Goal: Communication & Community: Answer question/provide support

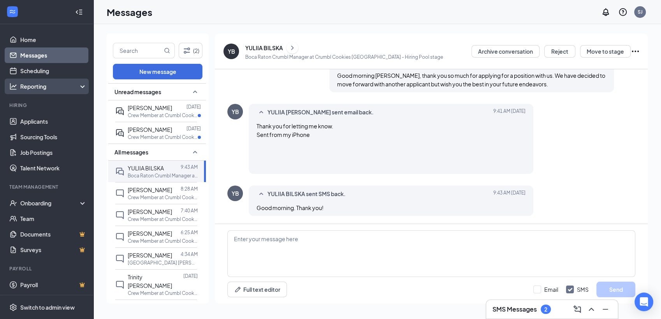
scroll to position [707, 0]
click at [533, 303] on div "SMS Messages 2" at bounding box center [552, 309] width 119 height 12
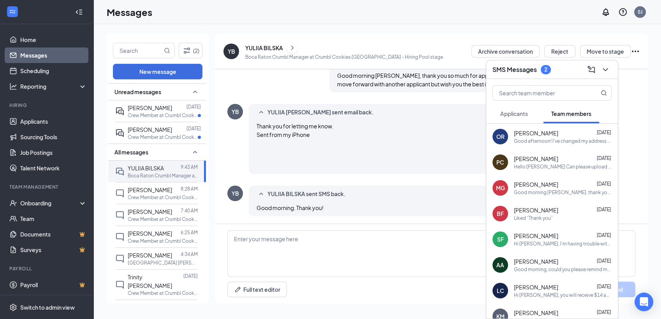
click at [528, 114] on span "Applicants" at bounding box center [514, 113] width 28 height 7
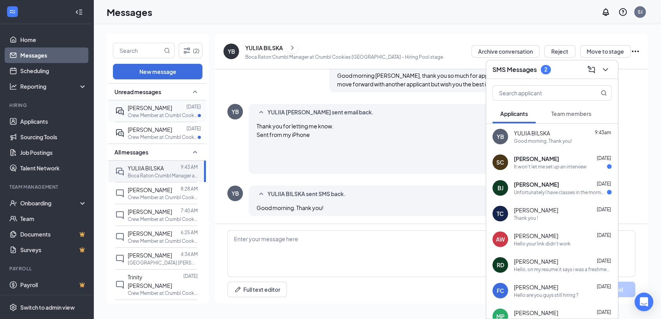
click at [155, 114] on p "Crew Member at Crumbl Cookies [GEOGRAPHIC_DATA]" at bounding box center [163, 115] width 70 height 7
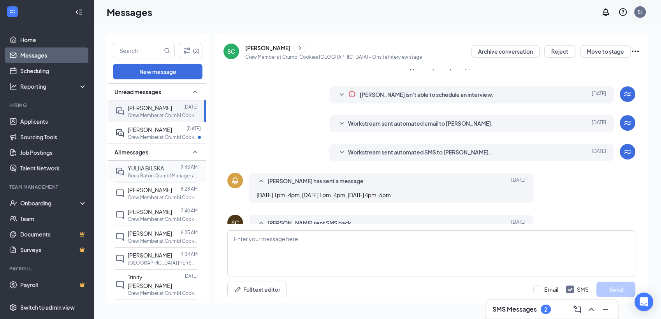
scroll to position [143, 0]
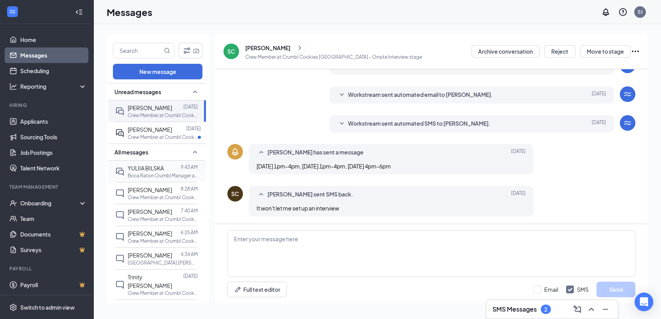
click at [143, 174] on p "Boca Raton Crumbl Manager at Crumbl Cookies [GEOGRAPHIC_DATA]" at bounding box center [163, 175] width 70 height 7
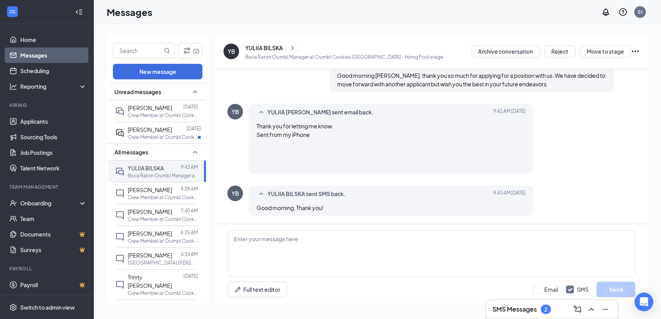
scroll to position [707, 0]
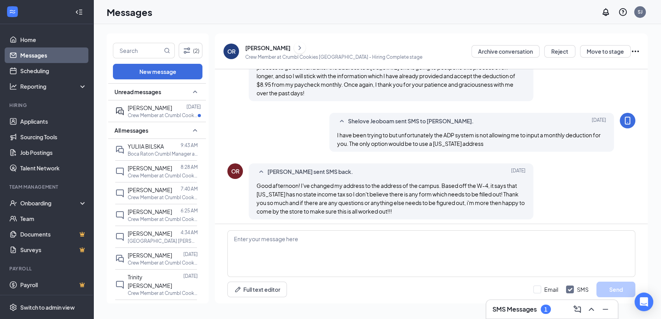
scroll to position [453, 0]
